Goal: Transaction & Acquisition: Obtain resource

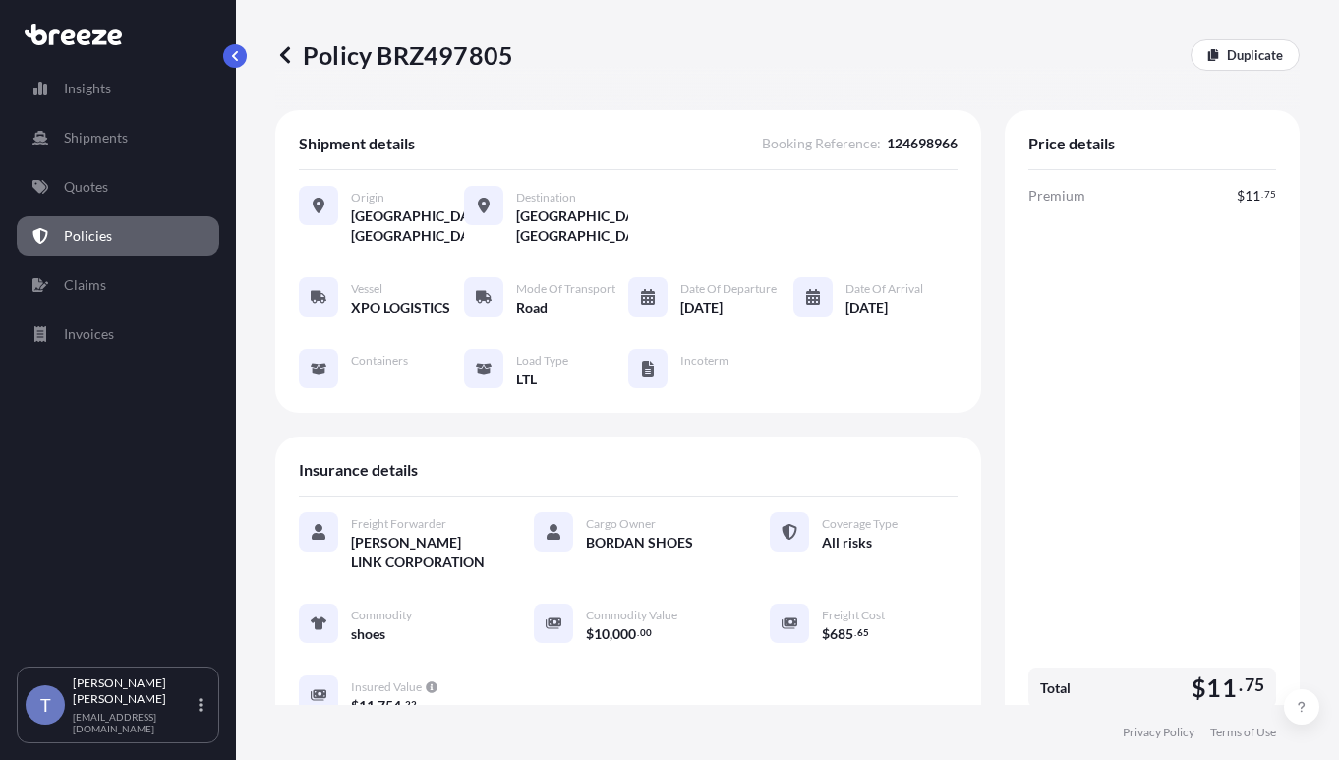
scroll to position [492, 0]
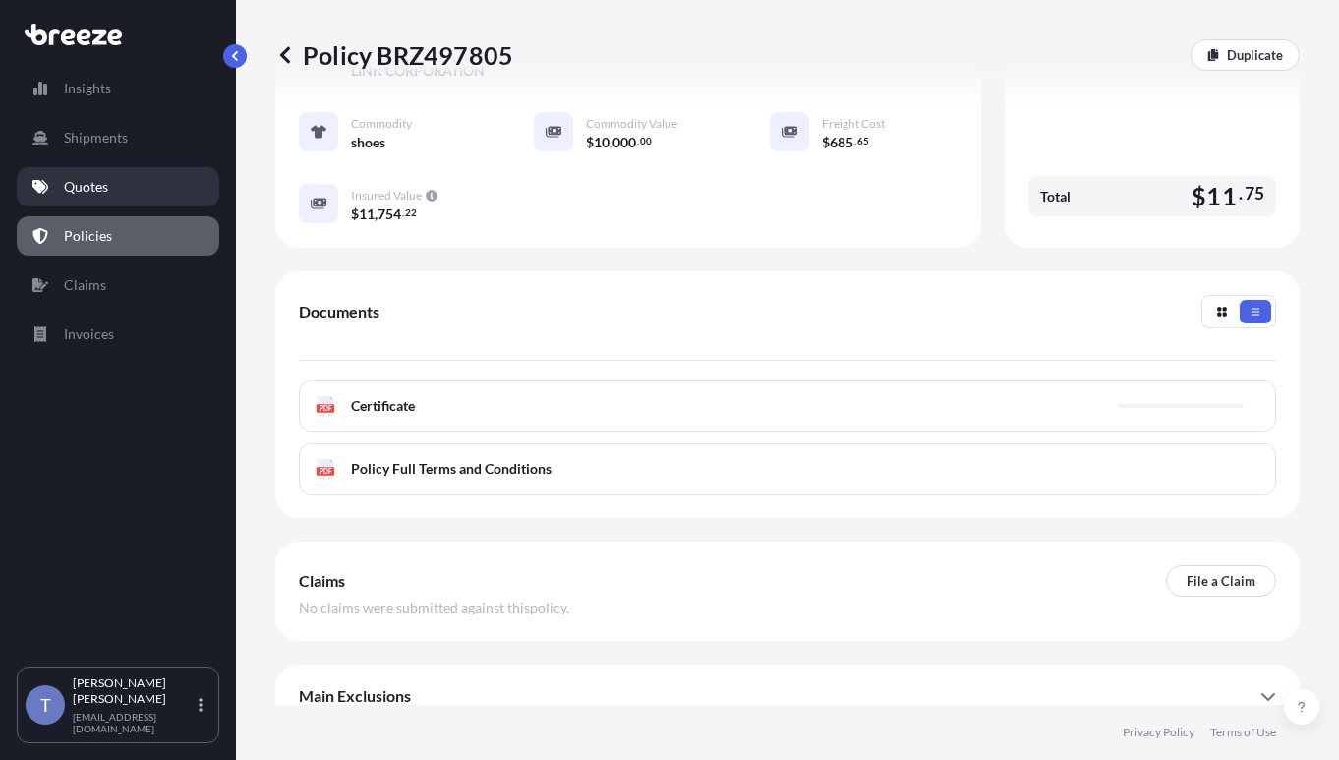
click at [96, 206] on link "Quotes" at bounding box center [118, 186] width 203 height 39
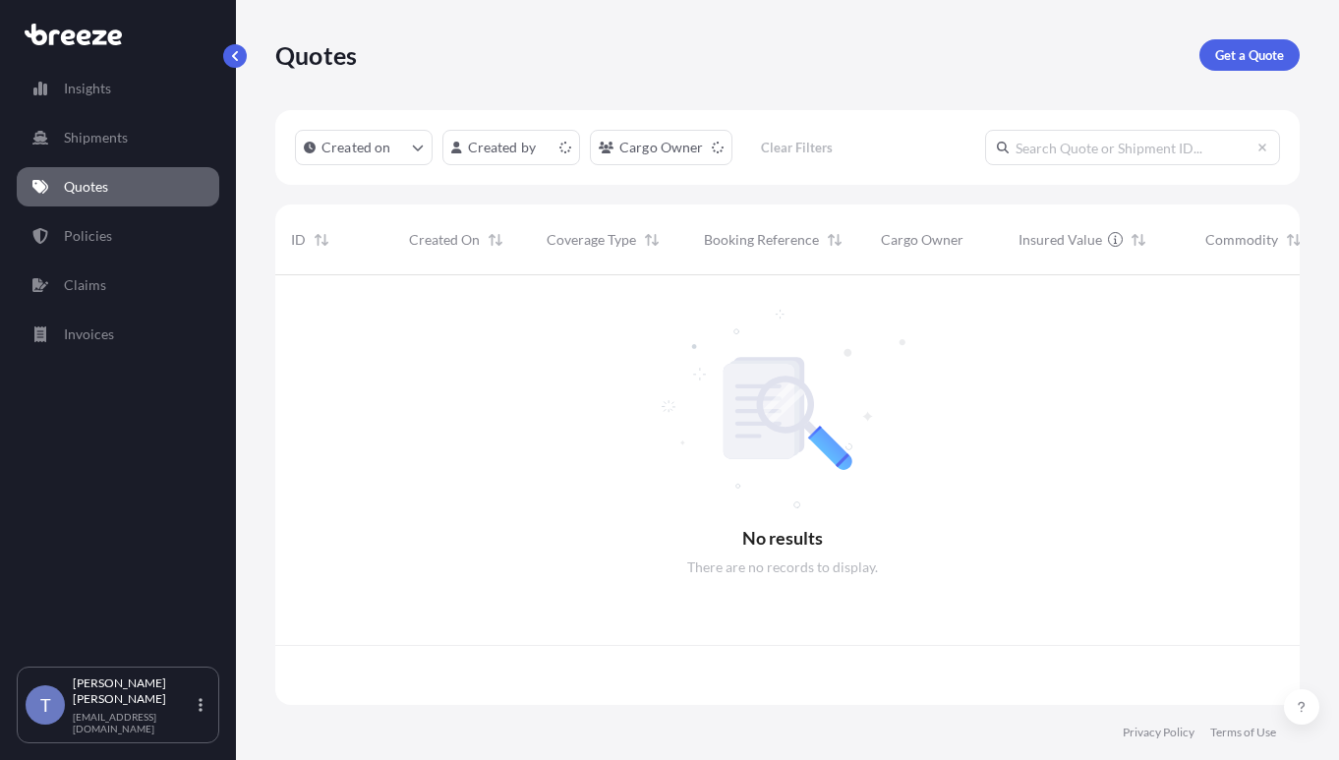
scroll to position [405, 1000]
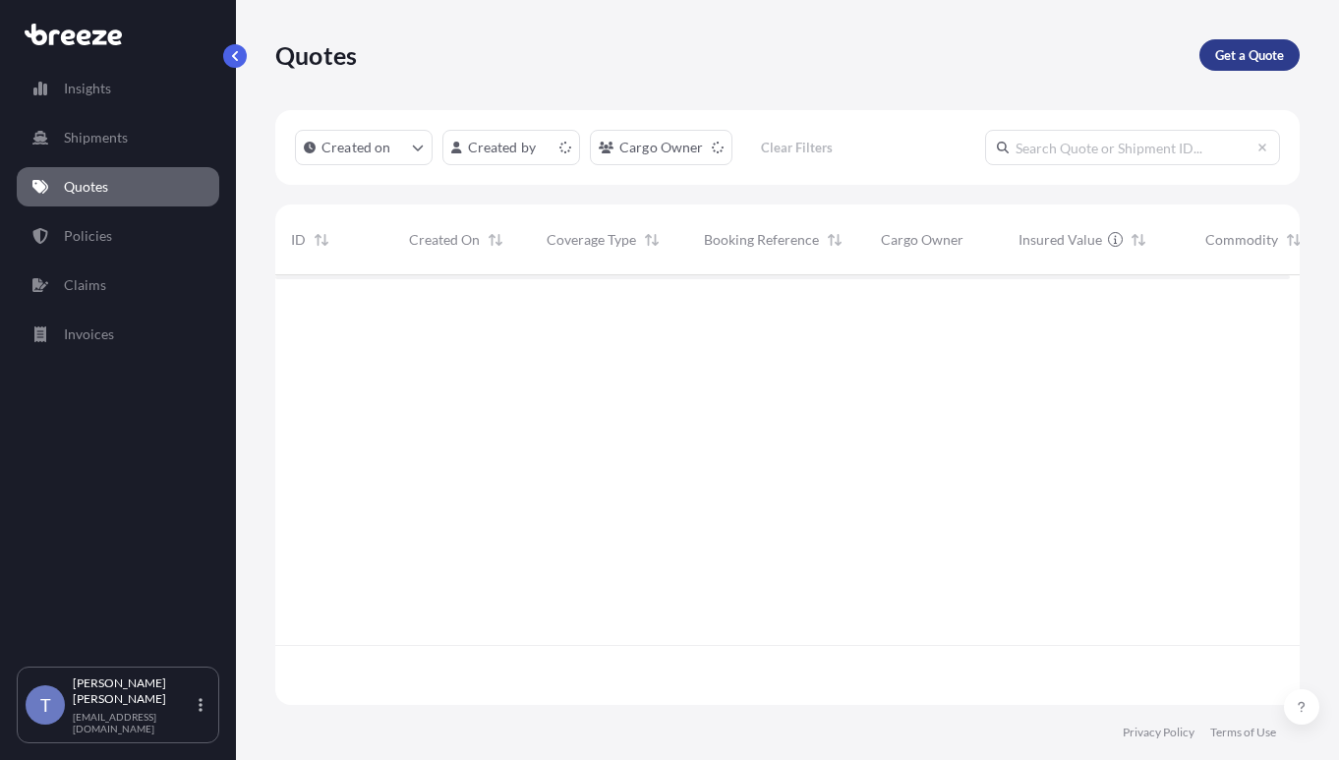
click at [1270, 65] on p "Get a Quote" at bounding box center [1249, 55] width 69 height 20
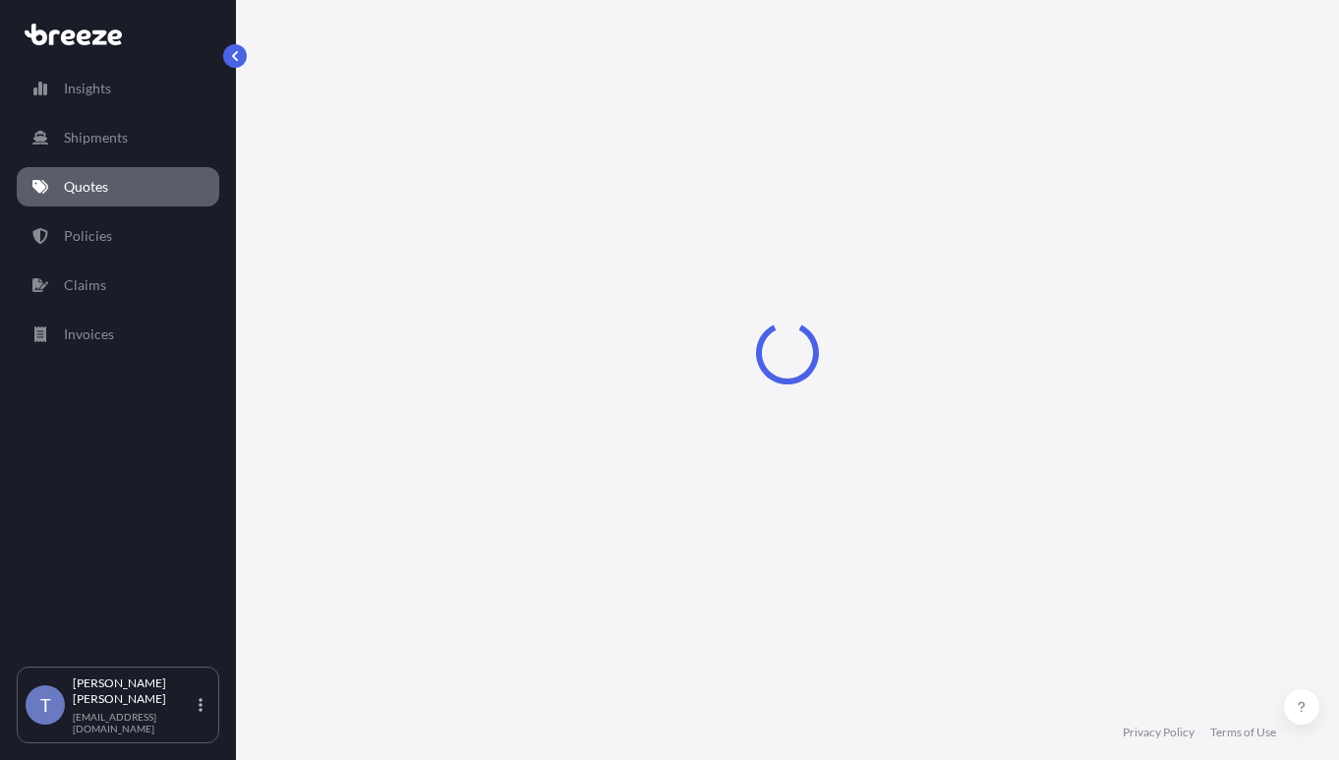
scroll to position [35, 0]
select select "Sea"
select select "1"
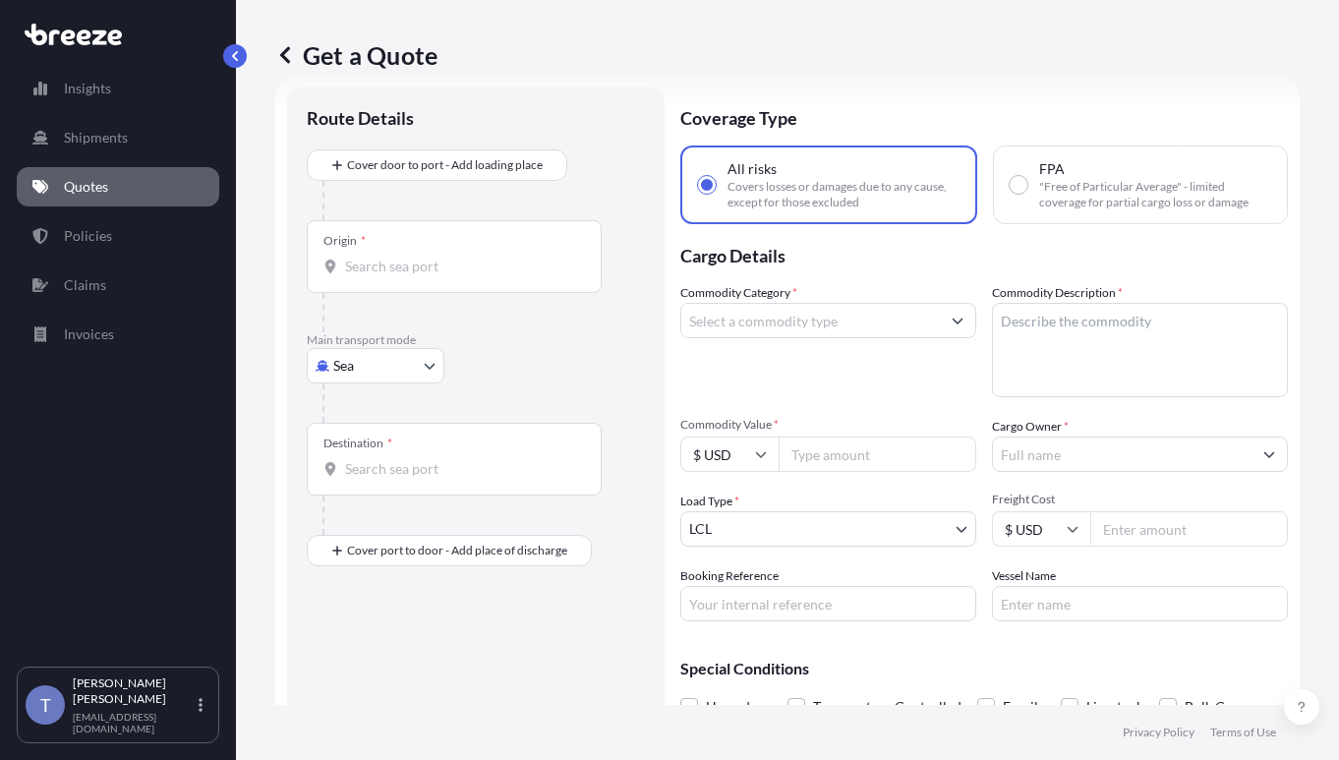
click at [395, 404] on body "Insights Shipments Quotes Policies Claims Invoices T [PERSON_NAME] [EMAIL_ADDRE…" at bounding box center [669, 453] width 1339 height 907
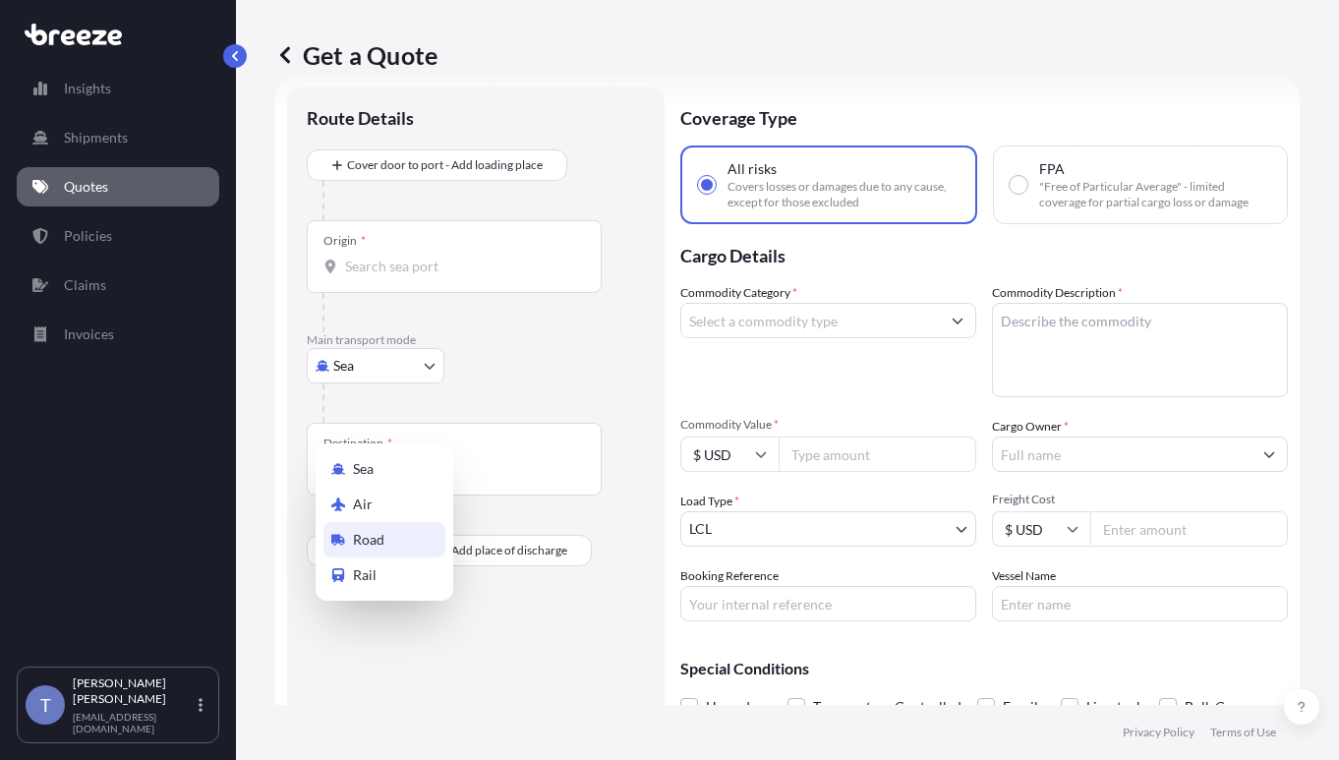
click at [417, 550] on div "Road" at bounding box center [384, 539] width 122 height 35
select select "Road"
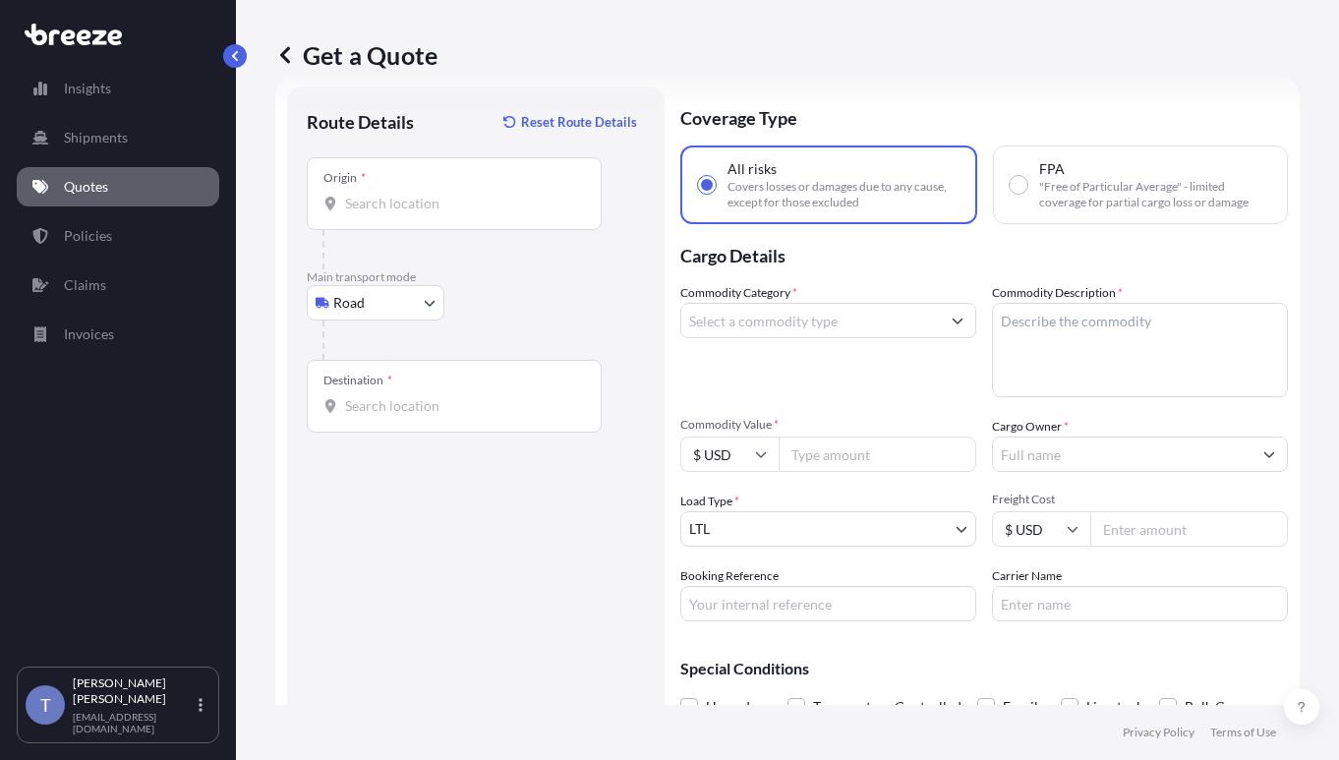
click at [459, 230] on div "Origin *" at bounding box center [454, 193] width 295 height 73
click at [459, 213] on input "Origin *" at bounding box center [461, 204] width 232 height 20
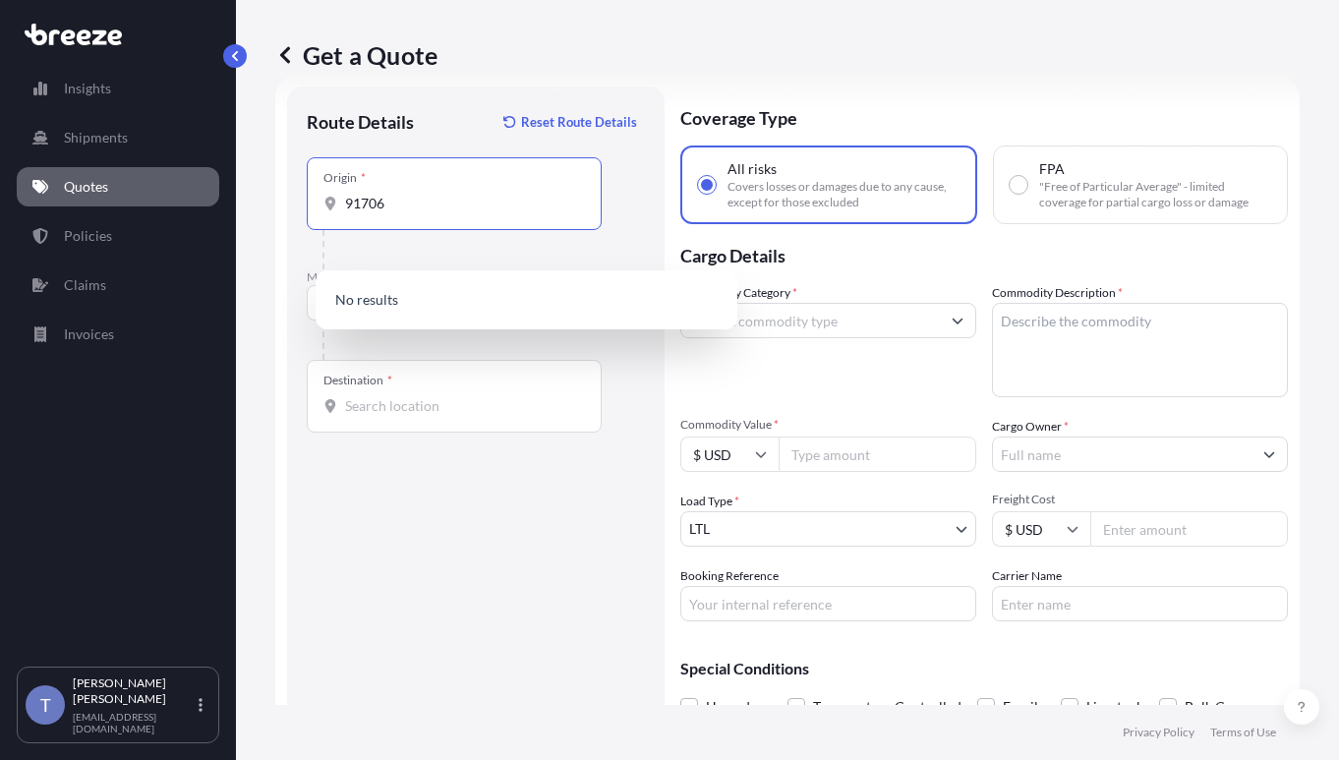
type input "91706"
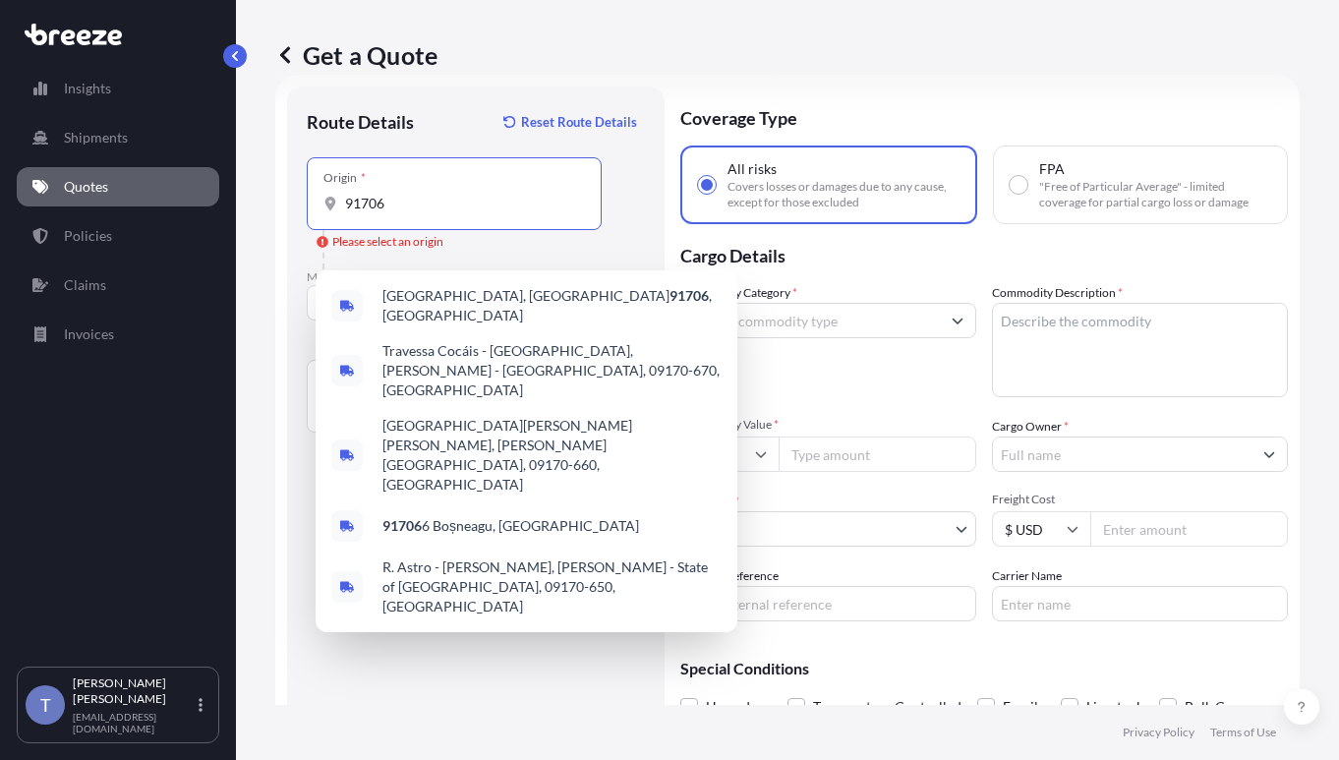
click at [455, 213] on input "91706" at bounding box center [461, 204] width 232 height 20
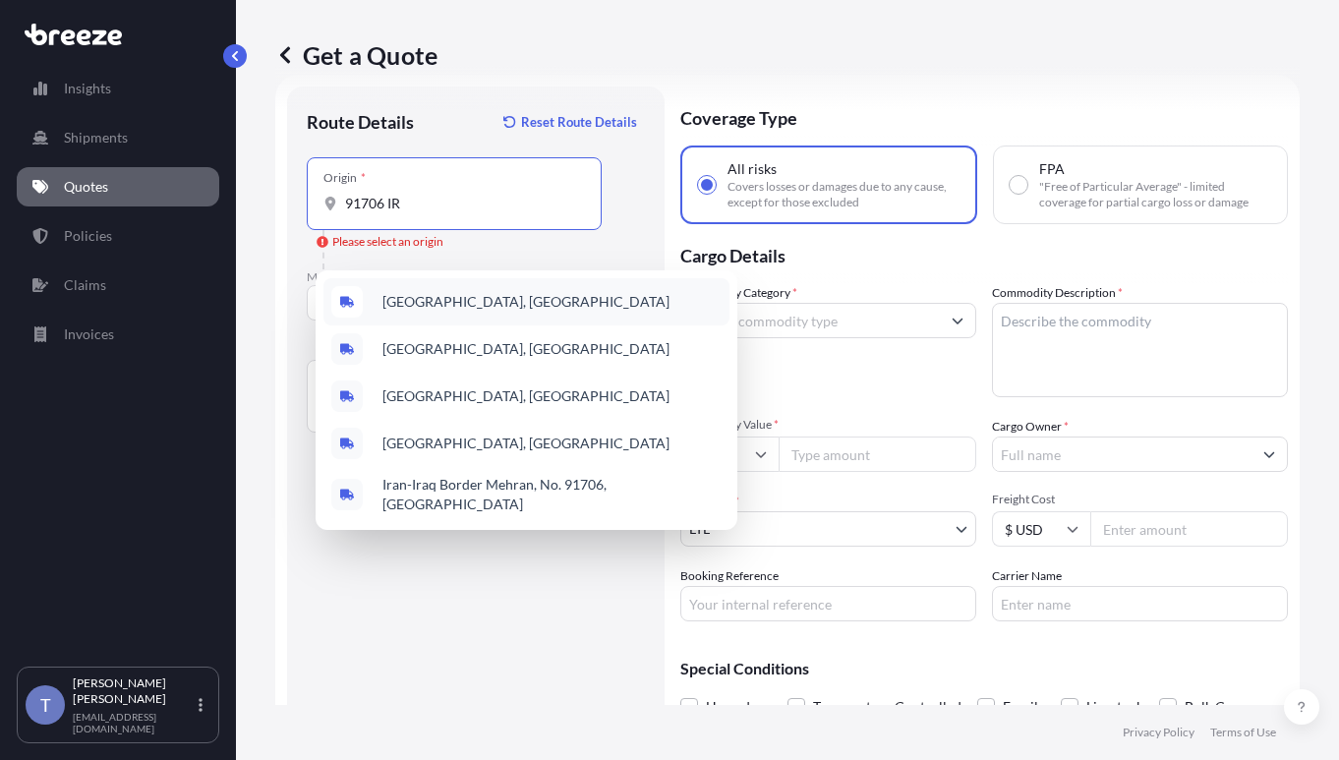
click at [454, 295] on span "[GEOGRAPHIC_DATA], [GEOGRAPHIC_DATA]" at bounding box center [525, 302] width 287 height 20
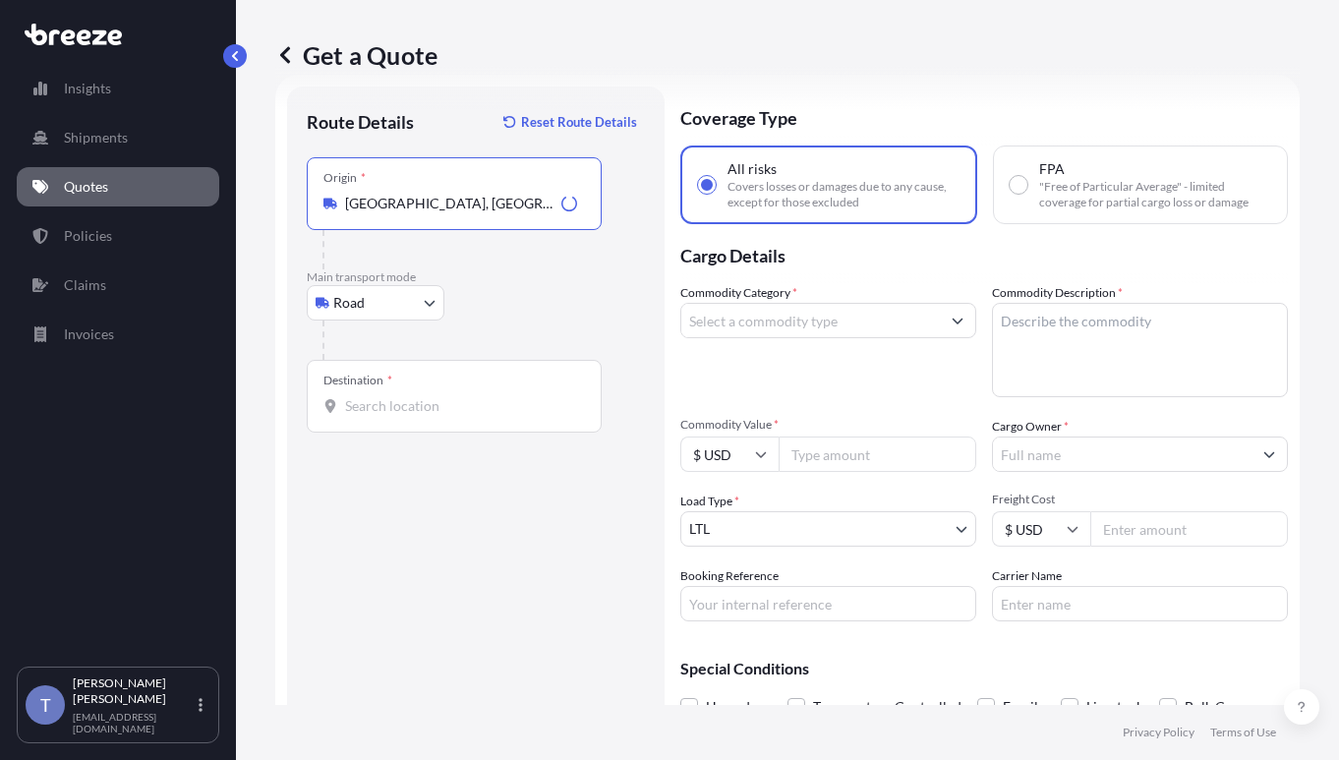
type input "[GEOGRAPHIC_DATA], [GEOGRAPHIC_DATA]"
click at [425, 416] on input "Destination *" at bounding box center [461, 406] width 232 height 20
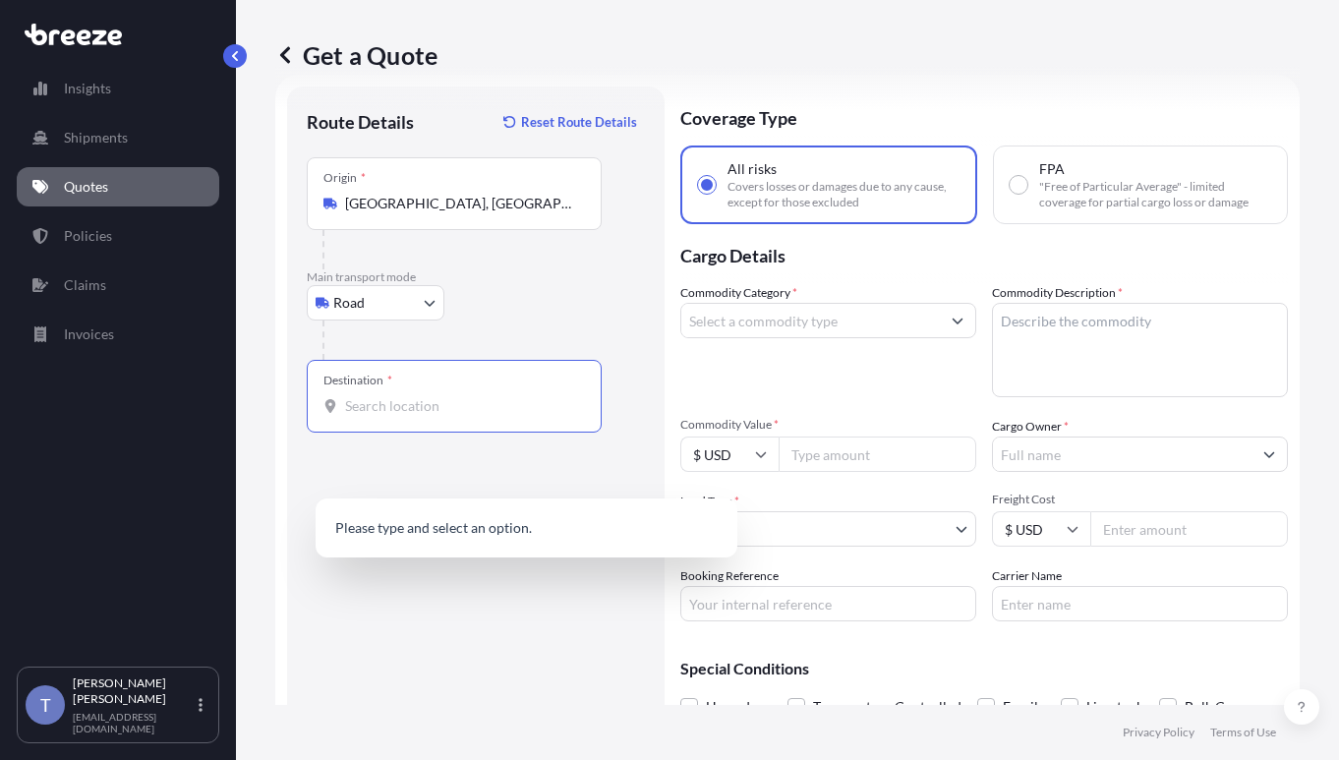
type input "9"
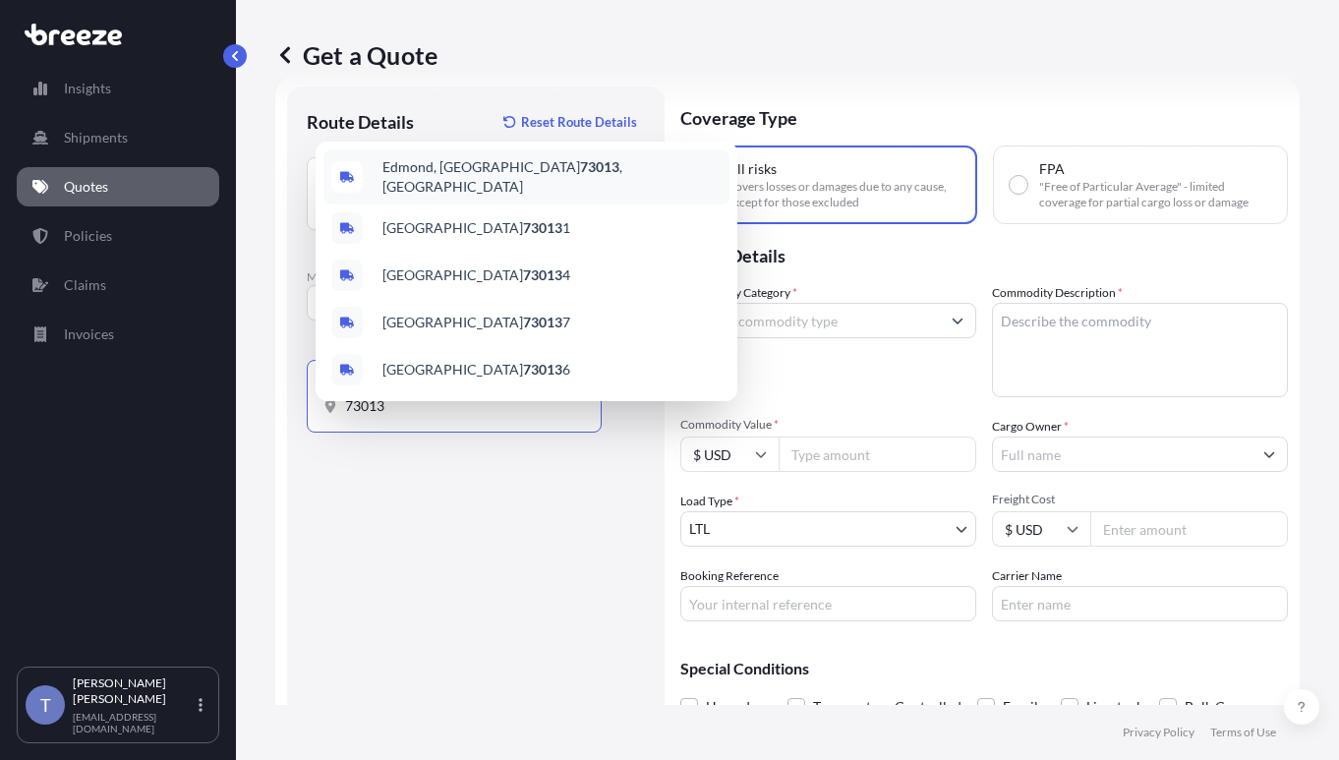
click at [455, 158] on span "[PERSON_NAME], OK 73013 , [GEOGRAPHIC_DATA]" at bounding box center [551, 176] width 339 height 39
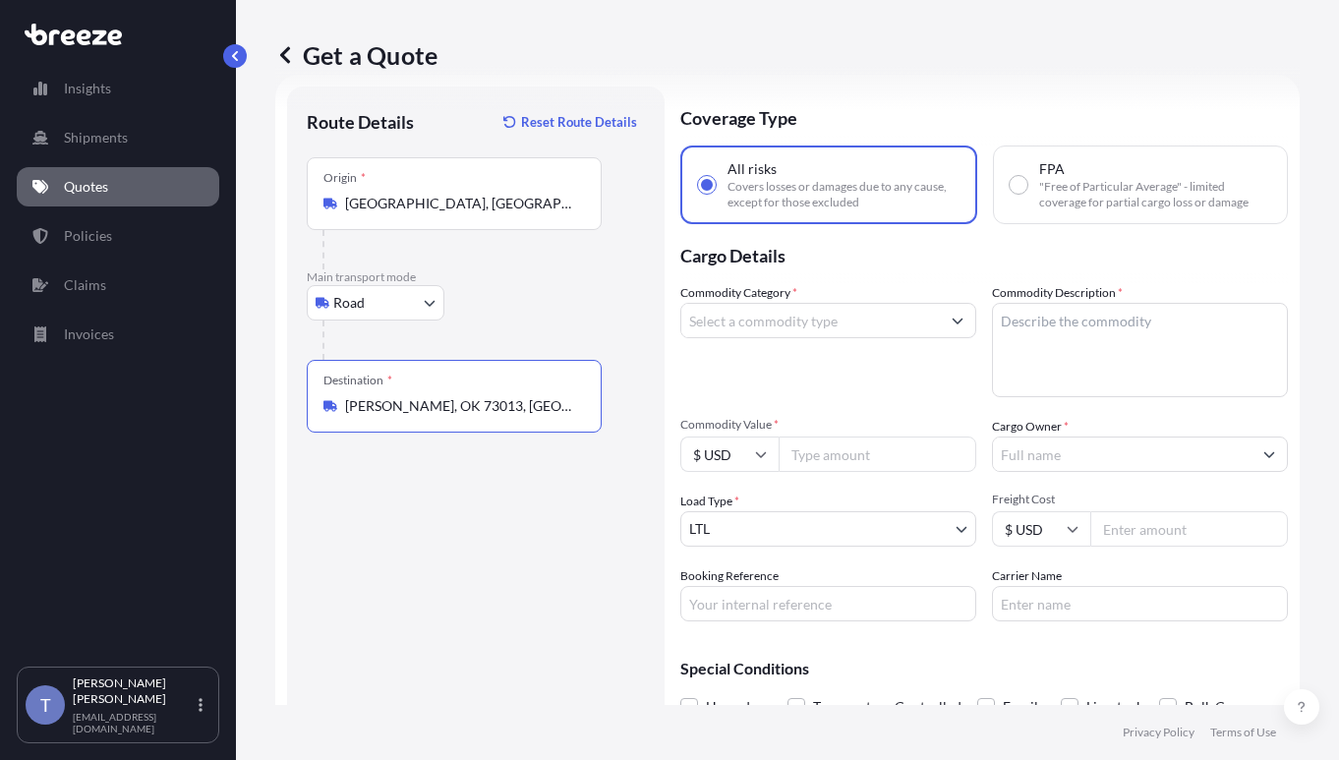
type input "[PERSON_NAME], OK 73013, [GEOGRAPHIC_DATA]"
click at [1198, 397] on textarea "Commodity Description *" at bounding box center [1140, 350] width 296 height 94
paste textarea "Extended Laptop Monitor"
type textarea "Extended Laptop Monitor"
click at [901, 472] on input "Commodity Value *" at bounding box center [878, 453] width 198 height 35
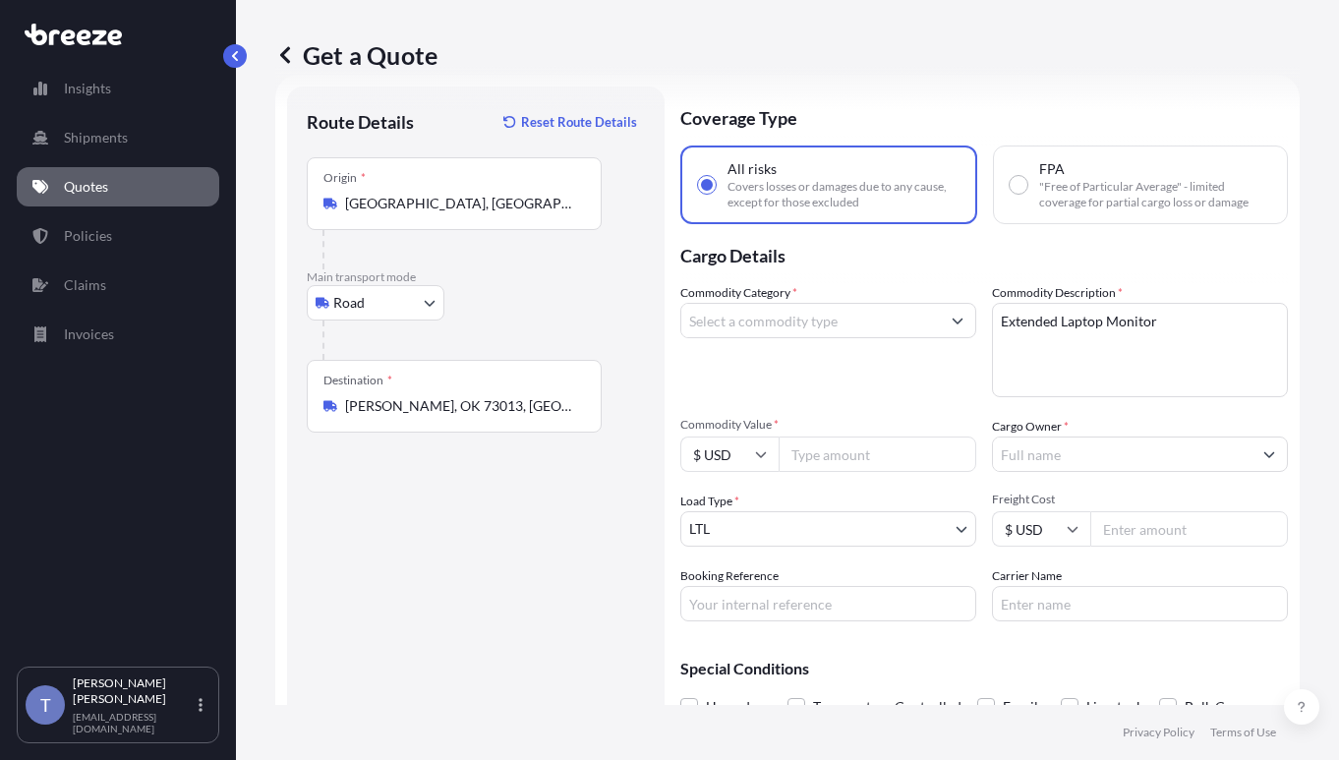
paste input "6638.40"
type input "6638.40"
click at [860, 338] on input "Commodity Category *" at bounding box center [810, 320] width 259 height 35
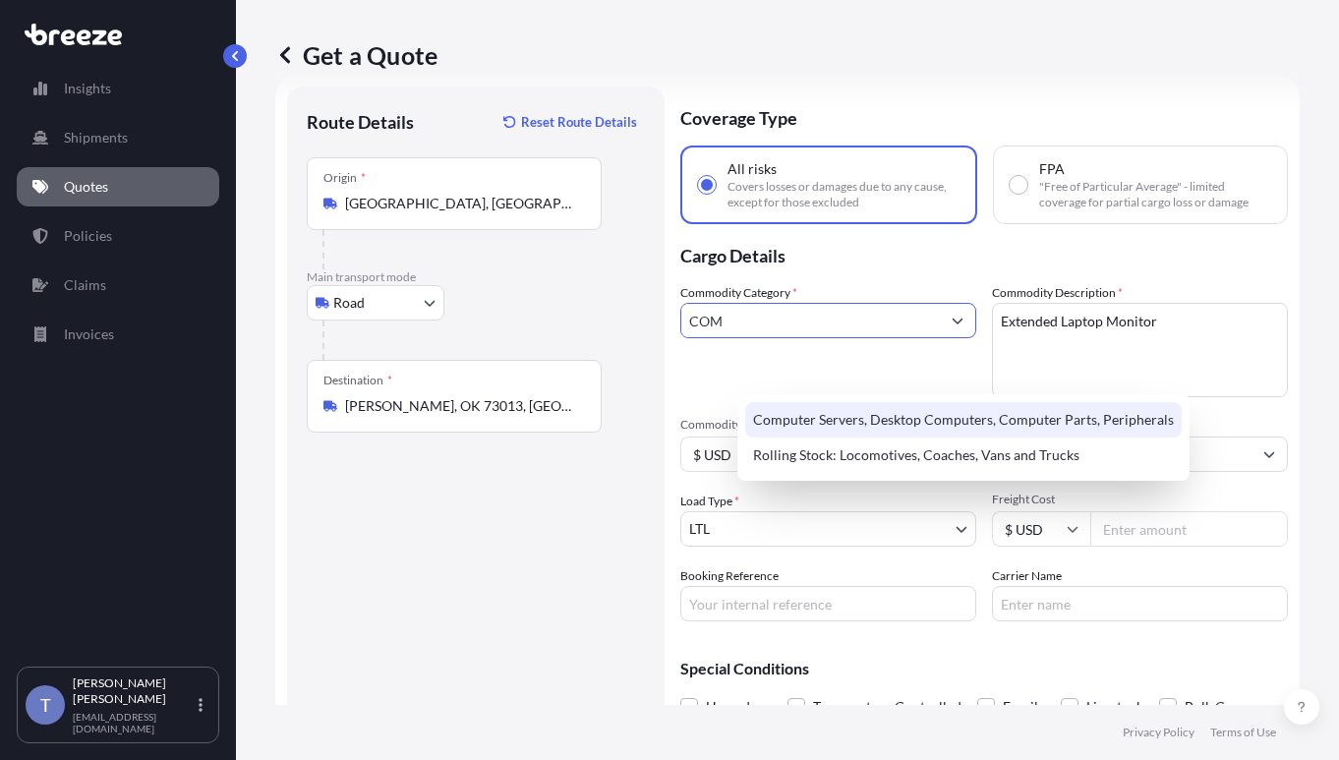
click at [873, 422] on div "Computer Servers, Desktop Computers, Computer Parts, Peripherals" at bounding box center [963, 419] width 436 height 35
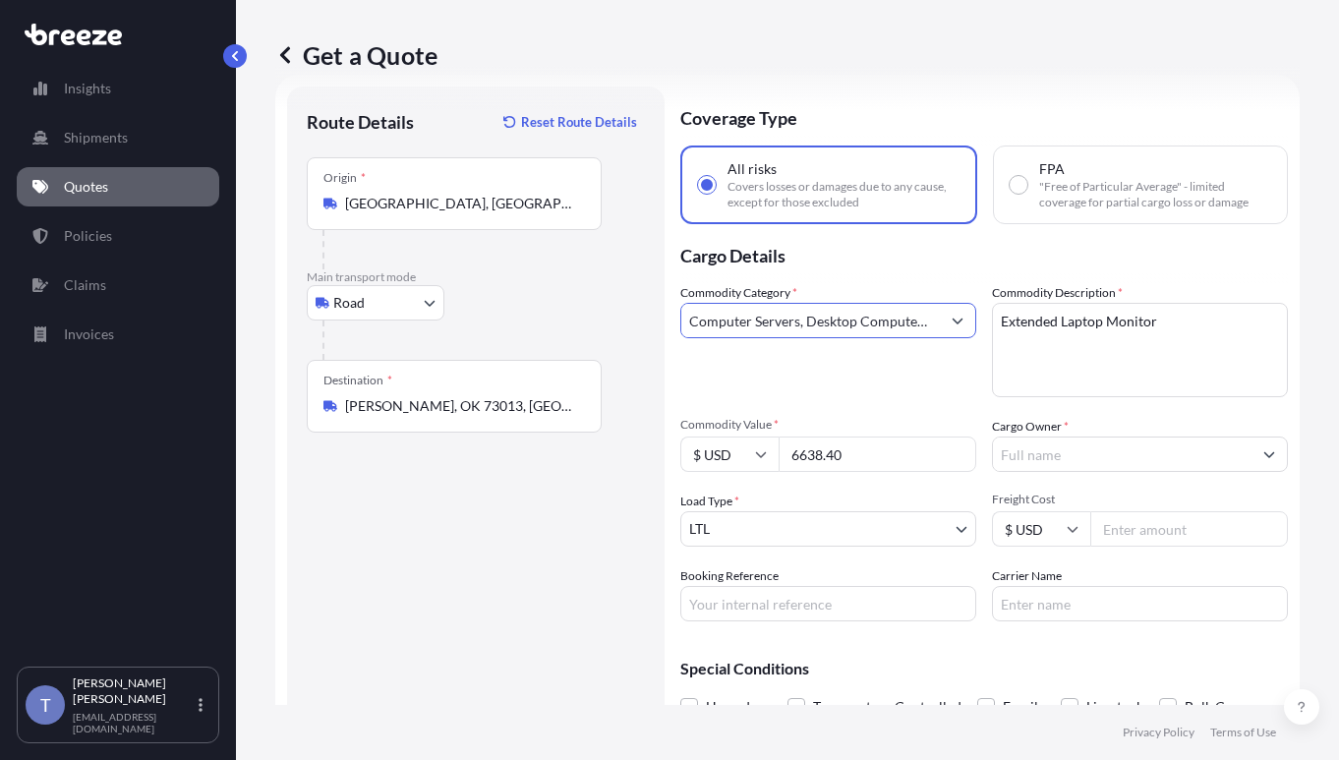
type input "Computer Servers, Desktop Computers, Computer Parts, Peripherals"
click at [1175, 472] on input "Cargo Owner *" at bounding box center [1122, 453] width 259 height 35
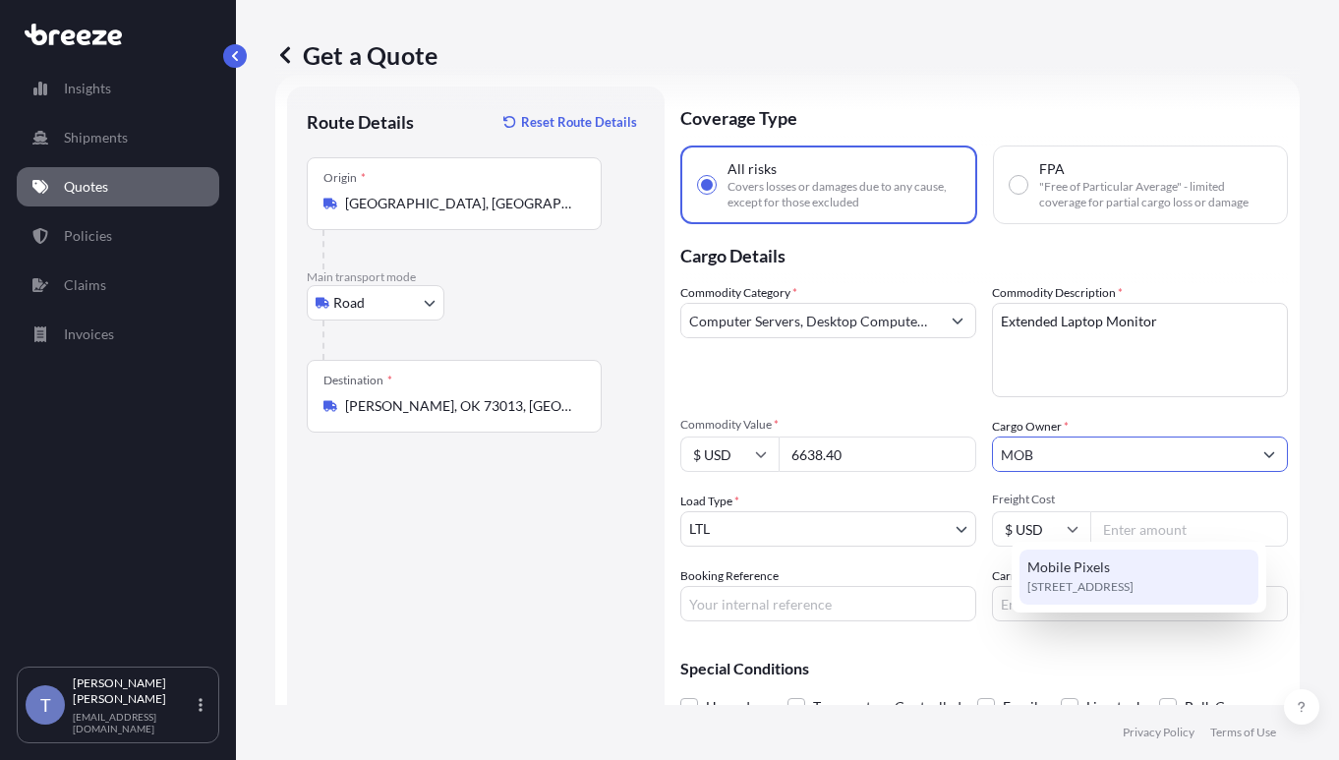
click at [1159, 563] on div "Mobile Pixels [STREET_ADDRESS]" at bounding box center [1138, 577] width 239 height 55
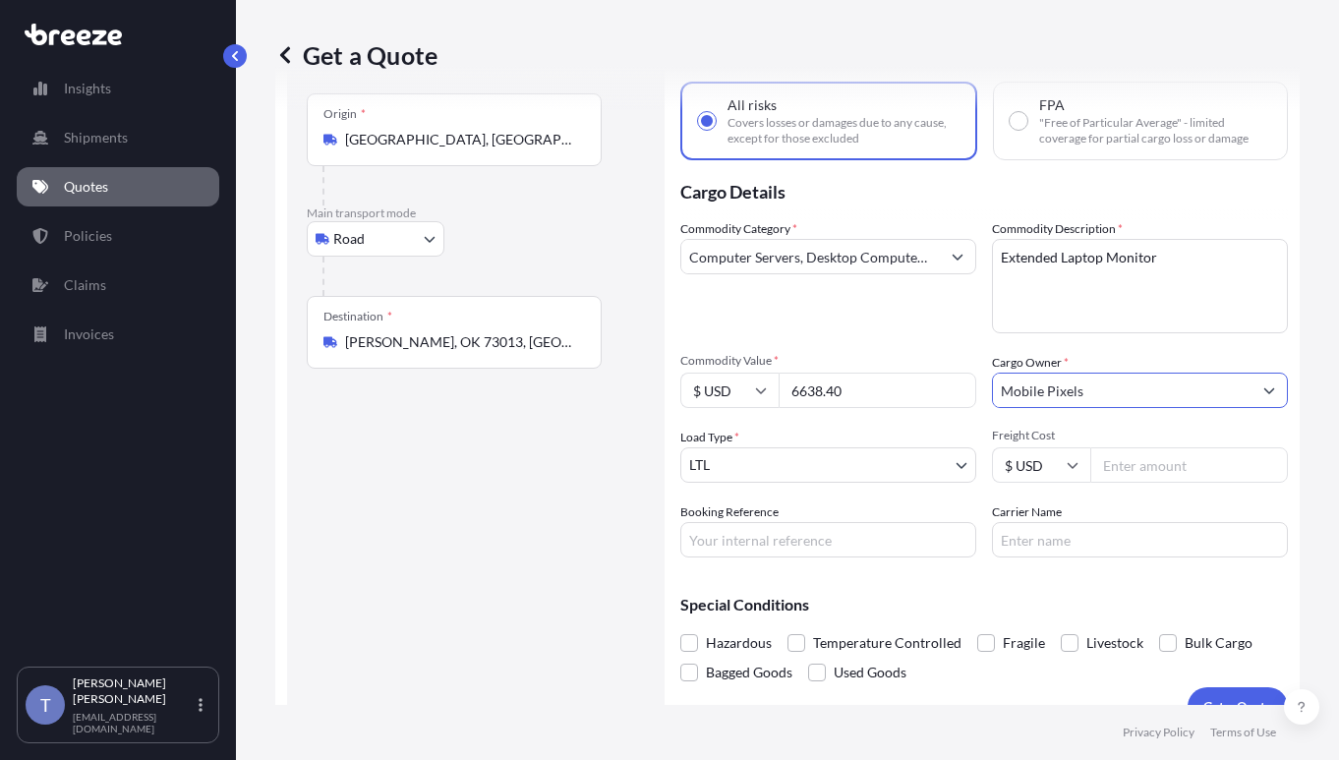
scroll to position [134, 0]
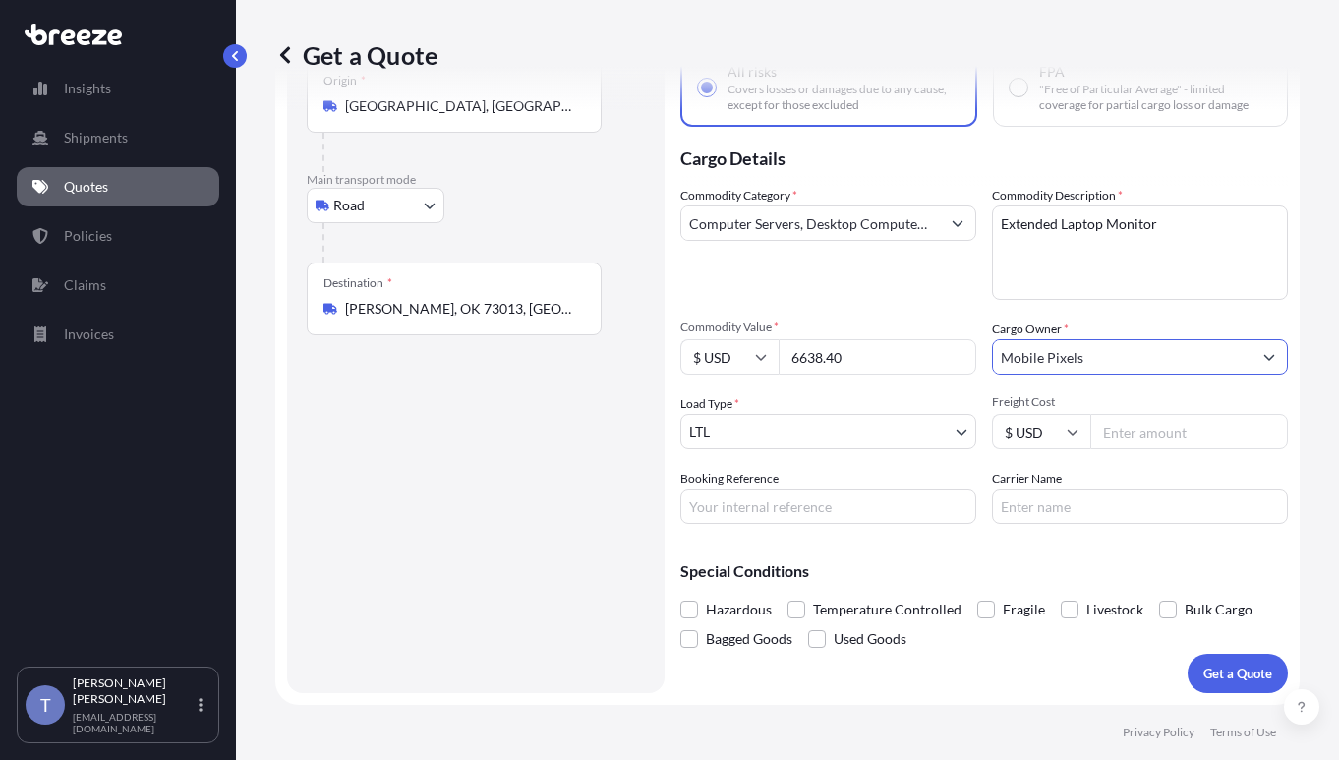
type input "Mobile Pixels"
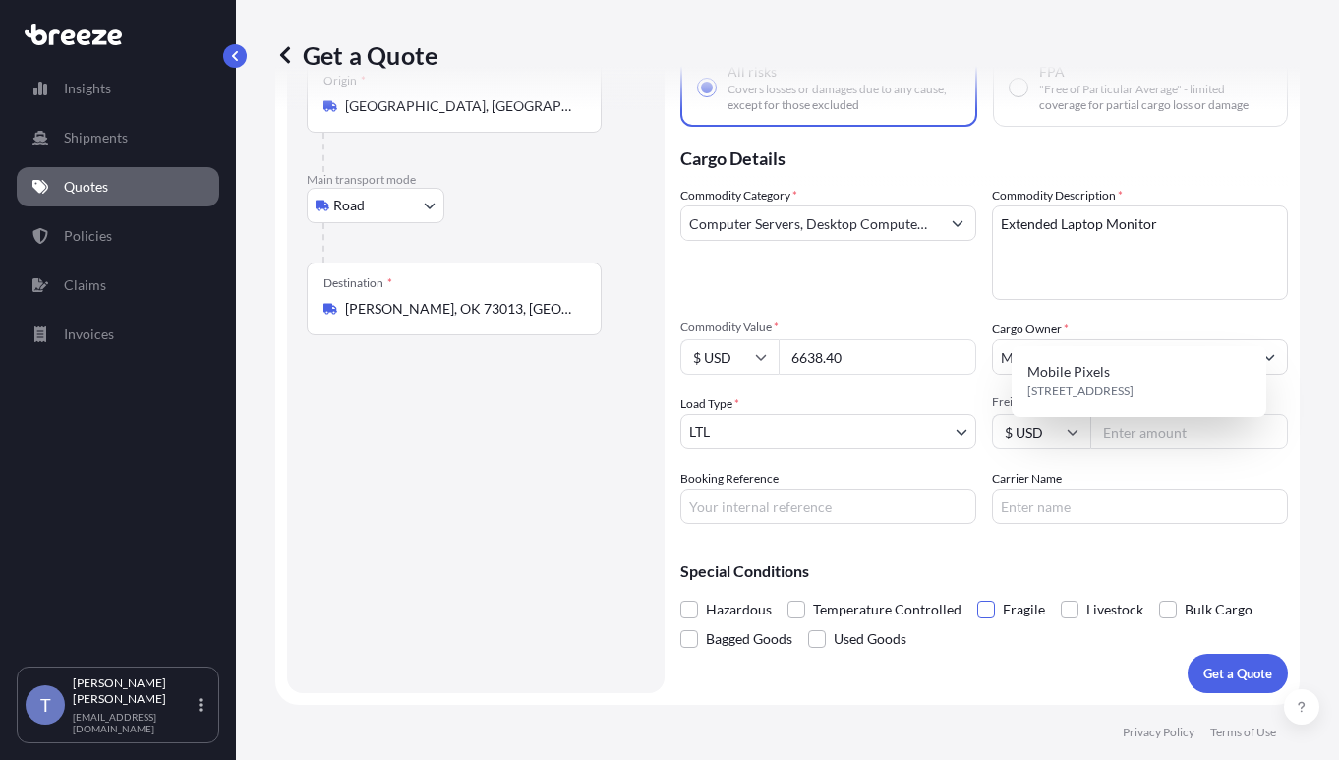
click at [995, 601] on span at bounding box center [986, 610] width 18 height 18
click at [977, 595] on input "Fragile" at bounding box center [977, 595] width 0 height 0
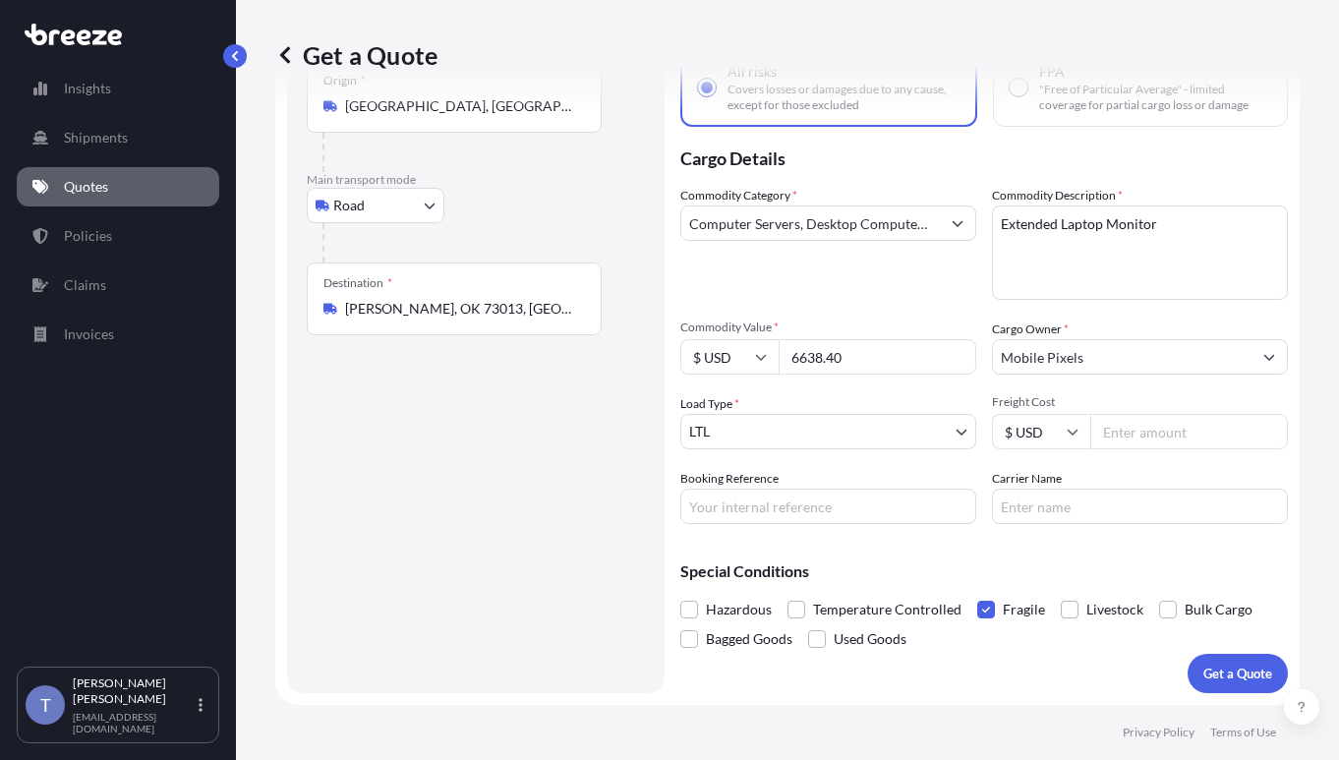
click at [1098, 493] on input "Carrier Name" at bounding box center [1140, 506] width 296 height 35
type input "XPO LOGISTICS"
click at [1157, 414] on input "Freight Cost" at bounding box center [1189, 431] width 198 height 35
type input "455.14"
click at [878, 489] on input "Booking Reference" at bounding box center [828, 506] width 296 height 35
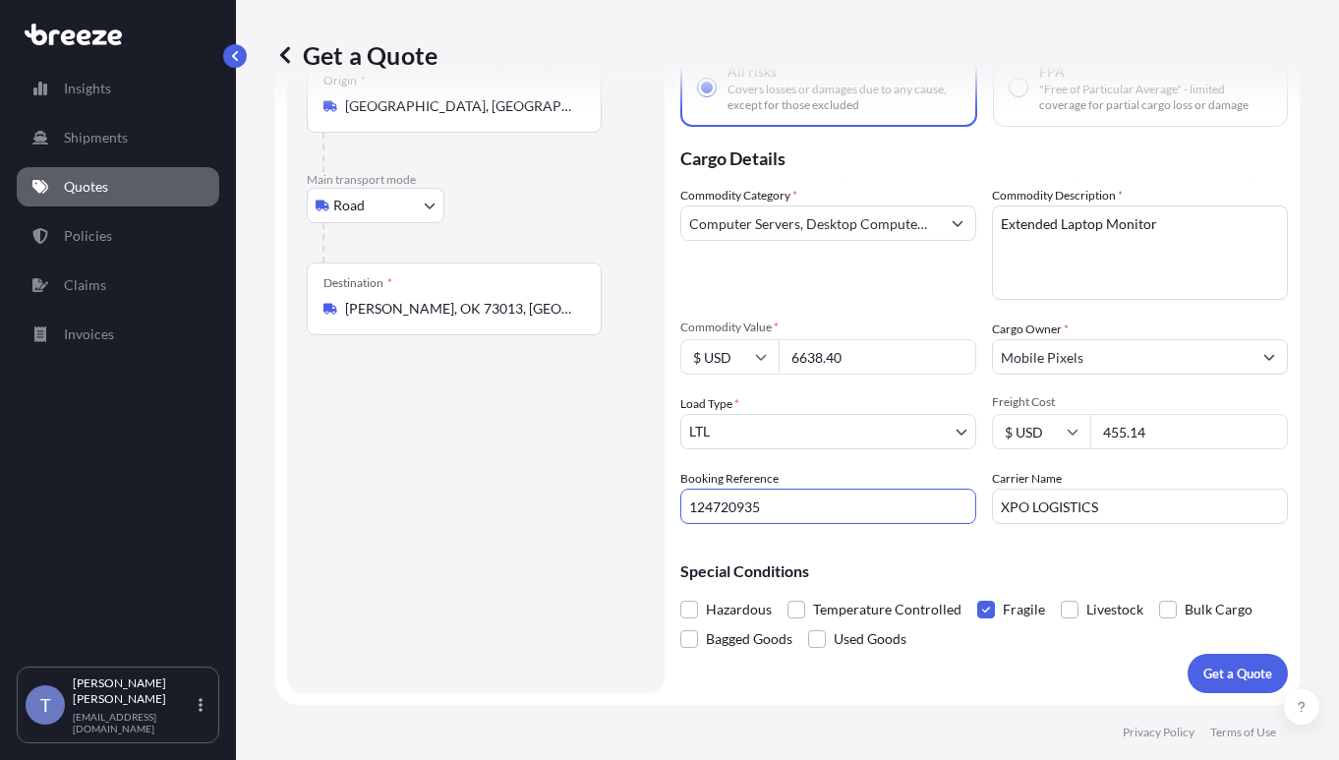
type input "124720935"
click at [944, 262] on div "Commodity Category * Computer Servers, Desktop Computers, Computer Parts, Perip…" at bounding box center [984, 355] width 608 height 338
click at [1214, 654] on button "Get a Quote" at bounding box center [1238, 673] width 100 height 39
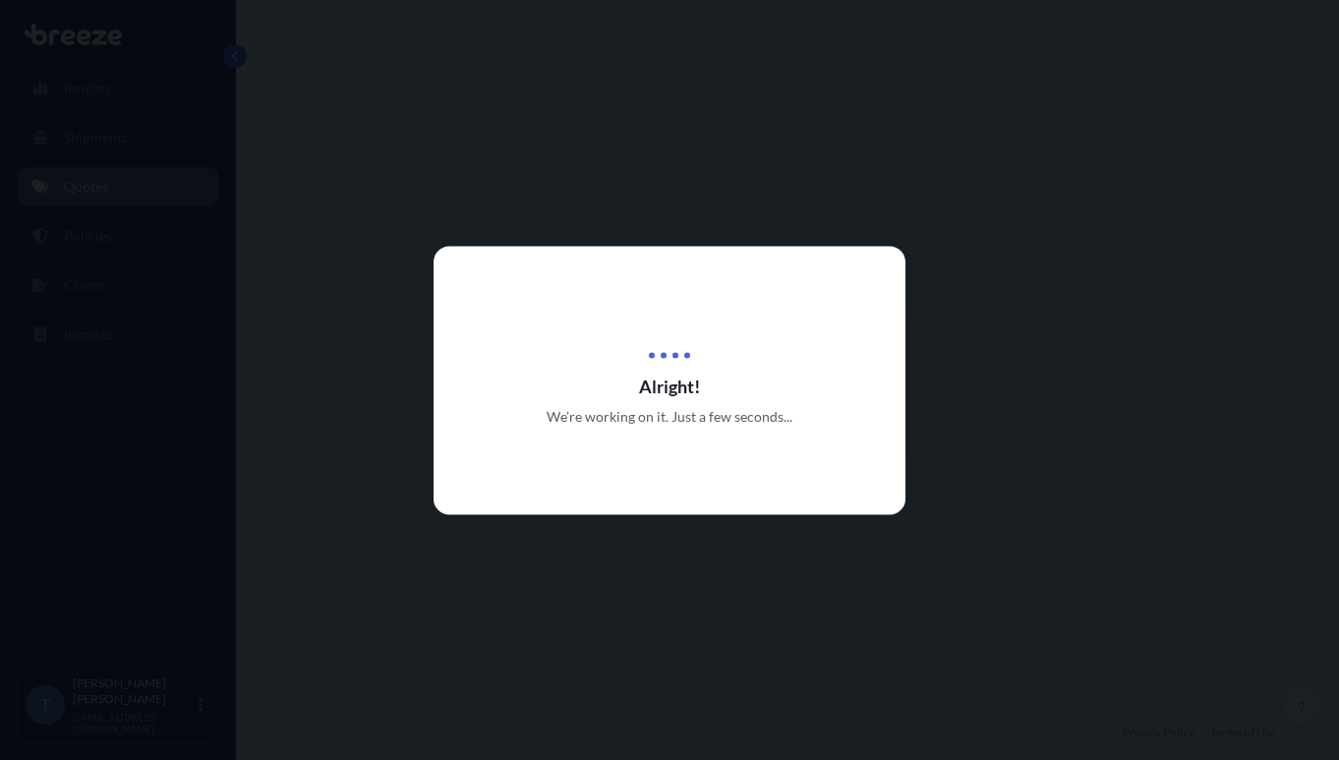
select select "Road"
select select "1"
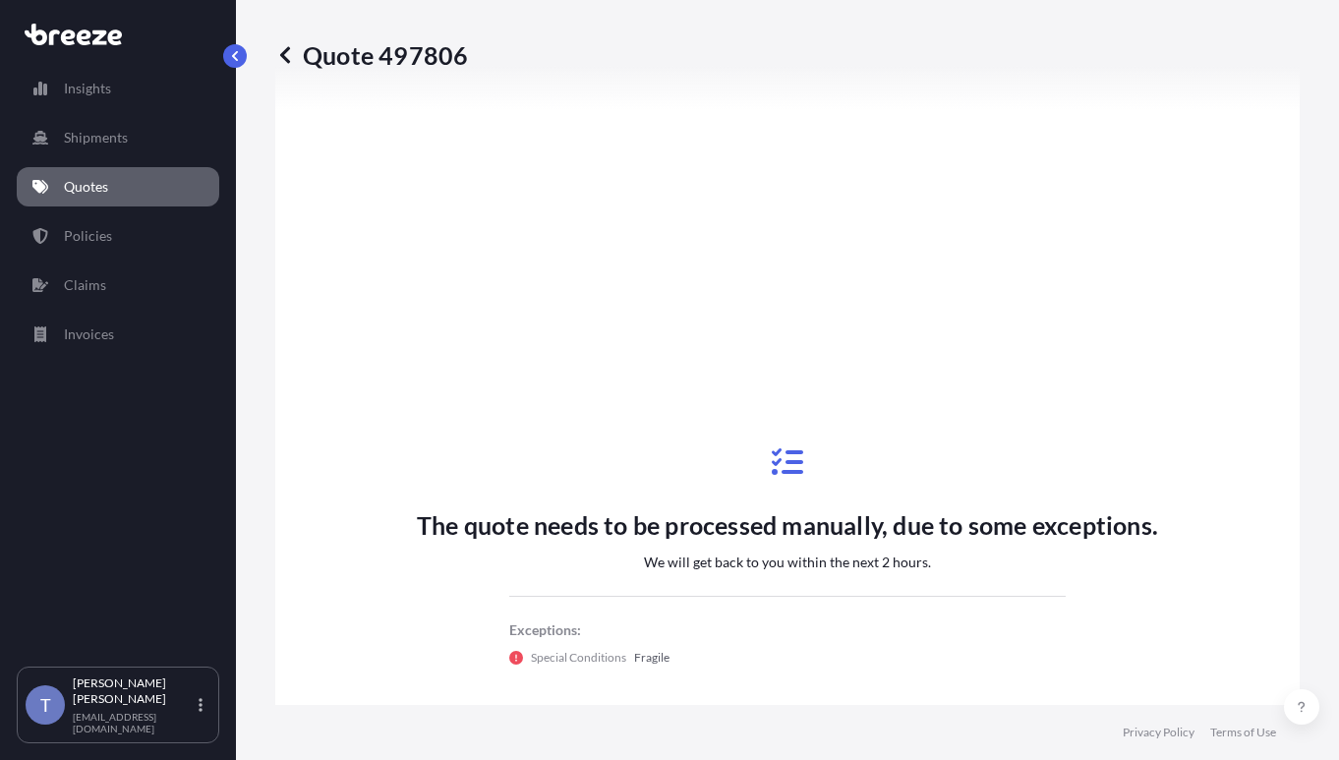
scroll to position [841, 0]
